Goal: Find specific page/section: Find specific page/section

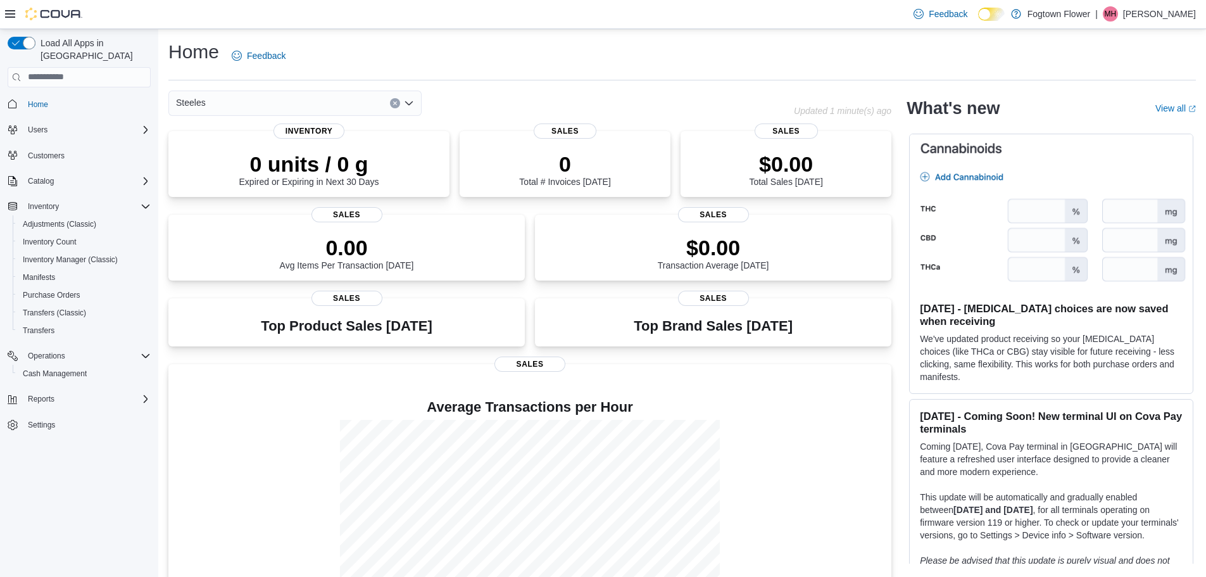
click at [413, 99] on icon "Open list of options" at bounding box center [409, 103] width 10 height 10
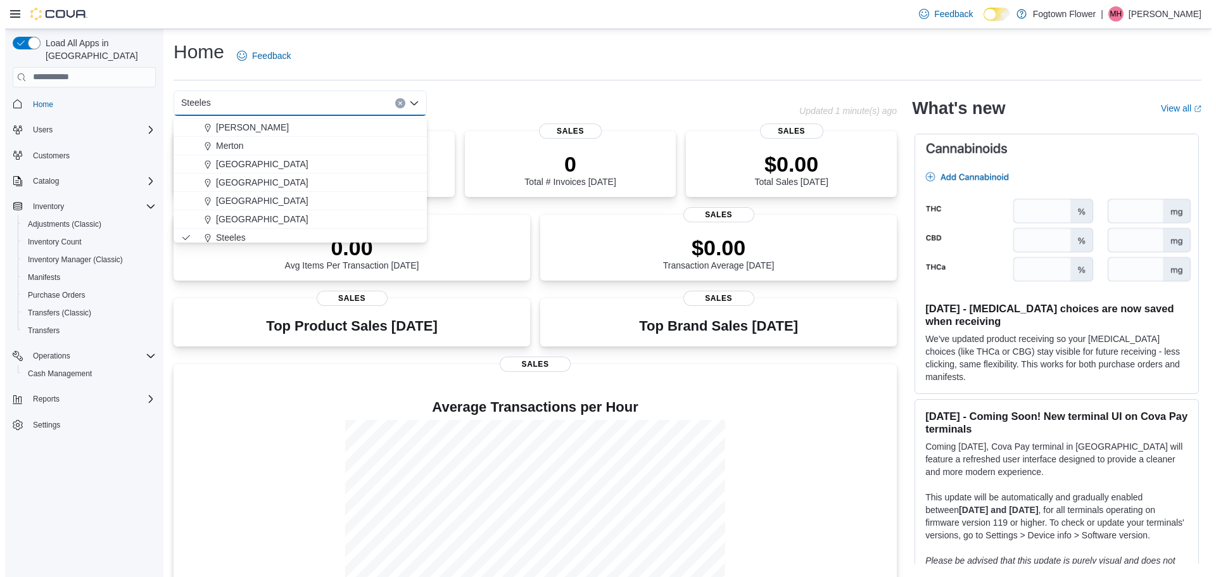
scroll to position [20, 0]
click at [253, 195] on div "[GEOGRAPHIC_DATA]" at bounding box center [302, 196] width 223 height 13
